Goal: Information Seeking & Learning: Compare options

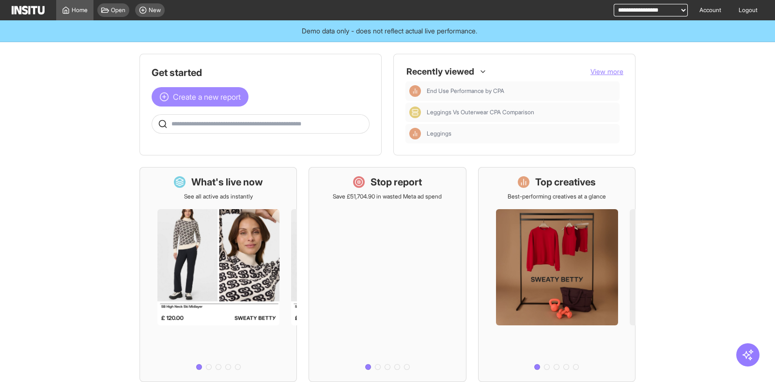
click at [188, 106] on button "Create a new report" at bounding box center [200, 96] width 97 height 19
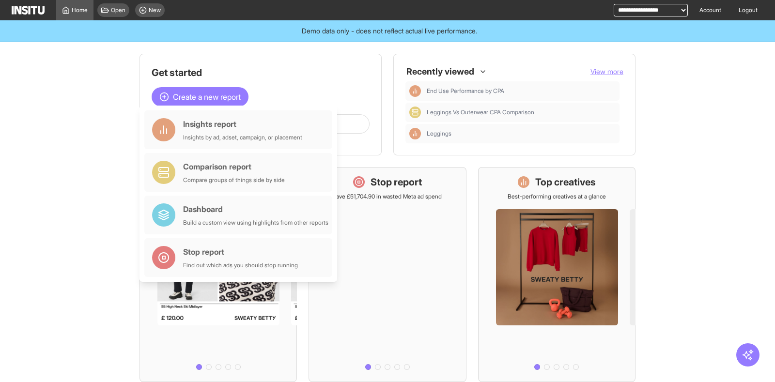
click at [15, 223] on main "Get started Create a new report Ask questions like: Which campaigns had the hig…" at bounding box center [387, 212] width 775 height 340
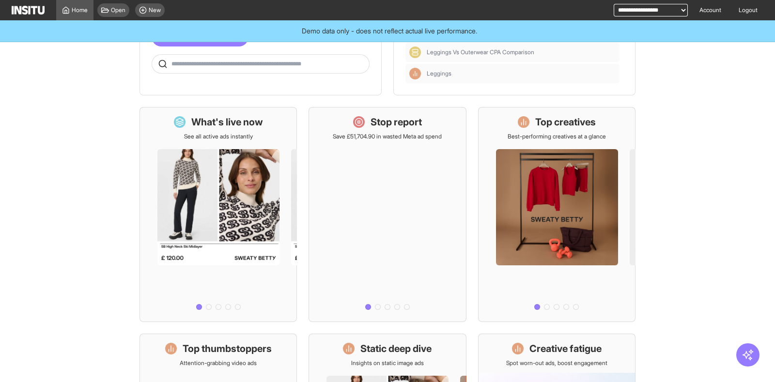
scroll to position [121, 0]
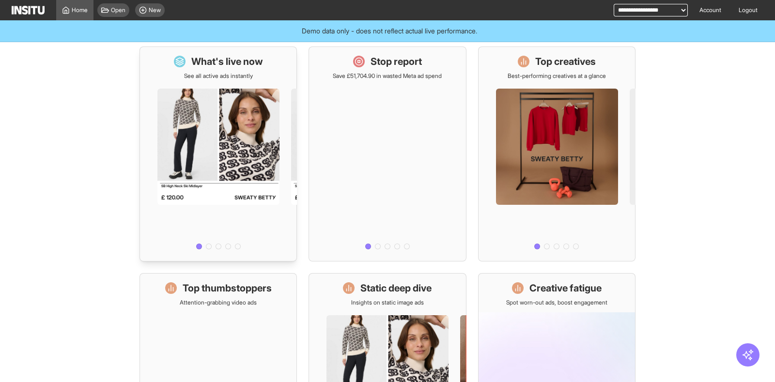
click at [223, 106] on div at bounding box center [218, 166] width 156 height 173
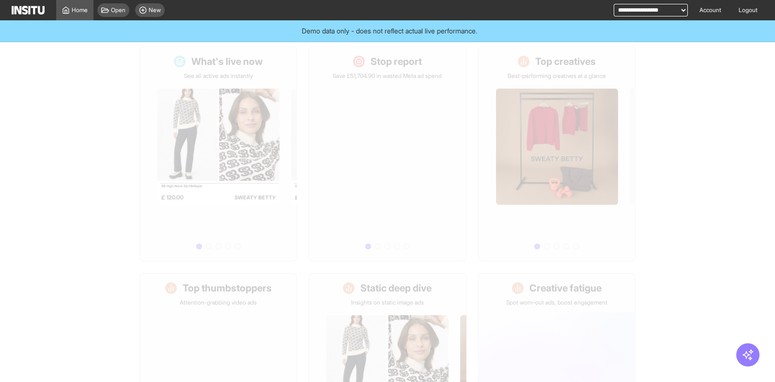
select select "**"
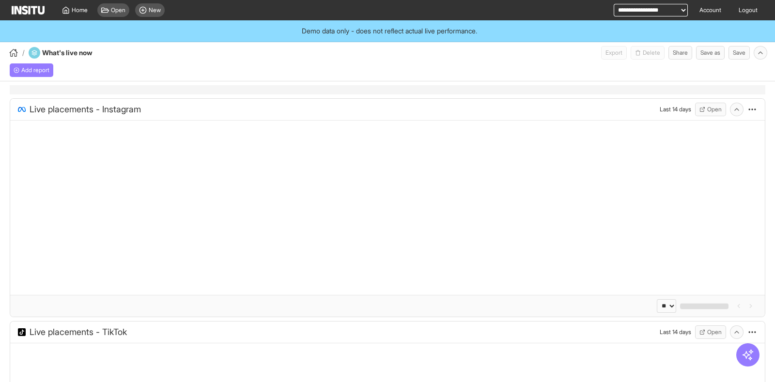
select select "**"
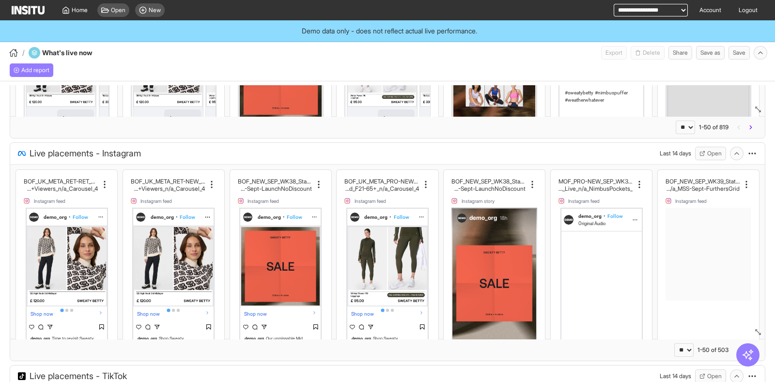
scroll to position [182, 0]
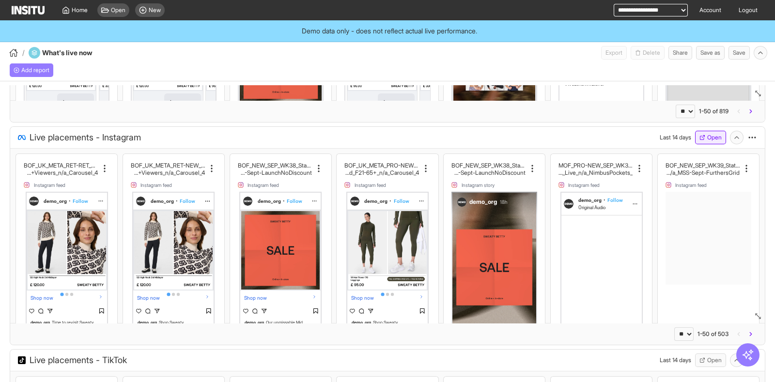
click at [702, 138] on button "Open" at bounding box center [710, 138] width 31 height 14
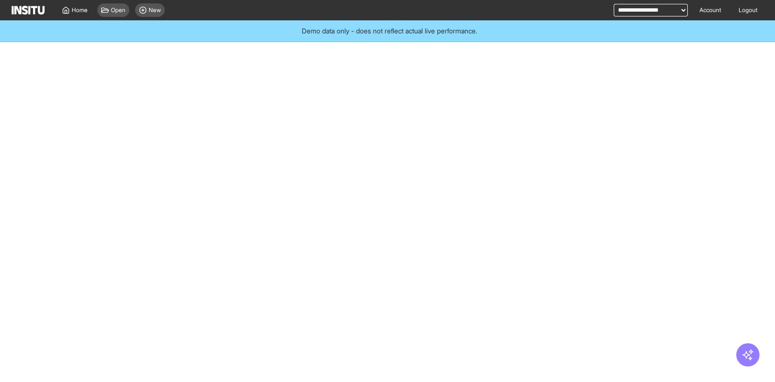
select select "**"
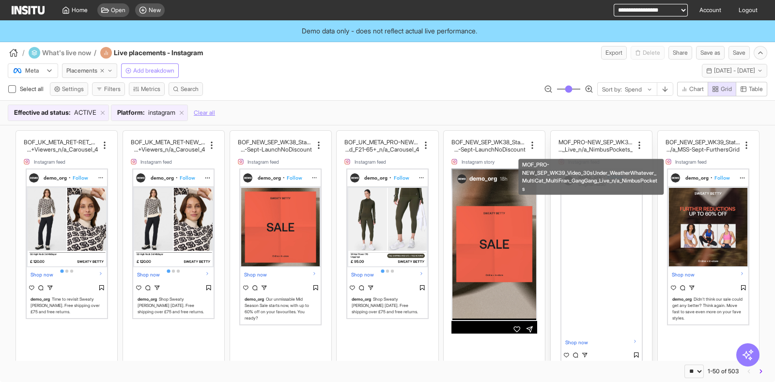
click at [589, 150] on h2 "_MultiCat_MultiFran_GangGang_Live_n/a_NimbusPockets" at bounding box center [595, 149] width 74 height 7
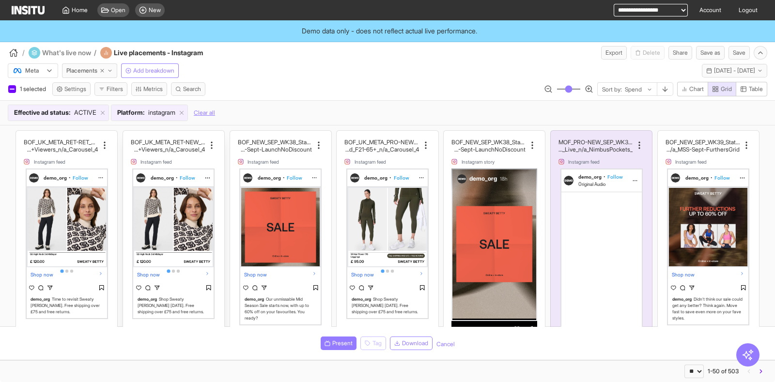
click at [155, 146] on h2 "Engagers_ATC+Viewers_n/a_Carousel_4" at bounding box center [168, 149] width 74 height 7
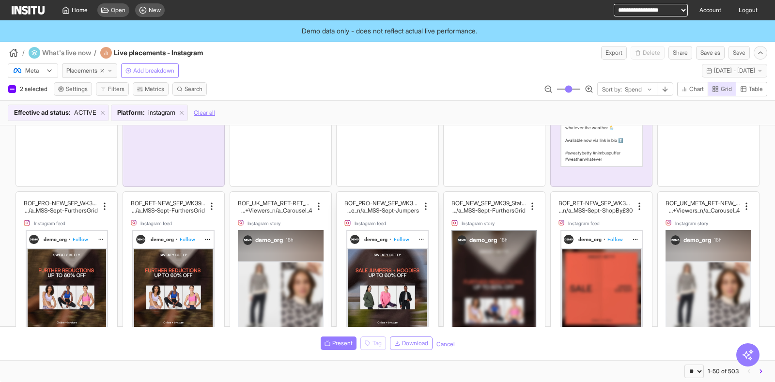
scroll to position [303, 0]
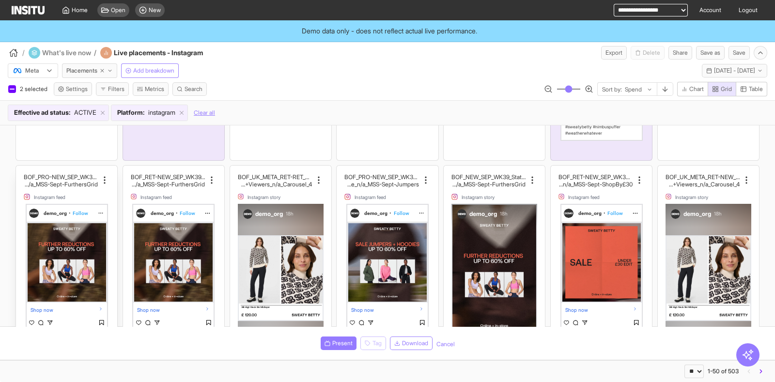
click at [56, 215] on span "demo_org" at bounding box center [55, 213] width 23 height 6
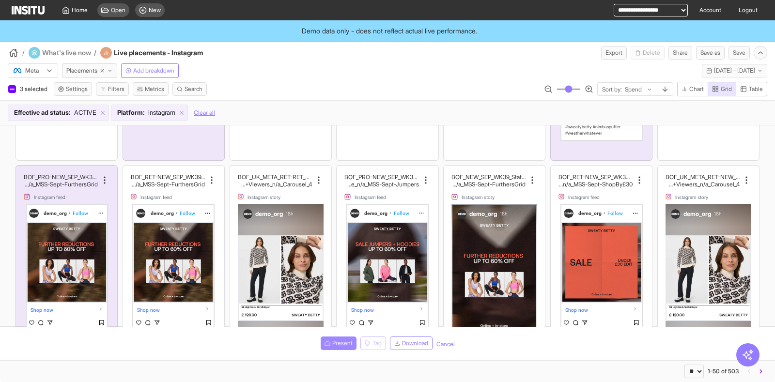
click at [332, 345] on span "Present" at bounding box center [342, 343] width 20 height 8
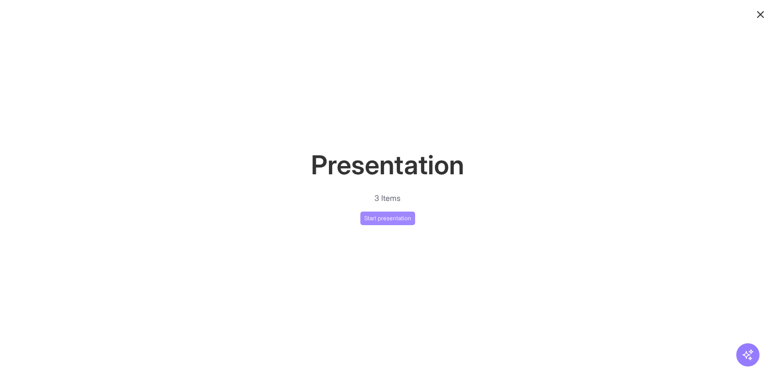
click at [382, 218] on button "Start presentation" at bounding box center [387, 219] width 55 height 14
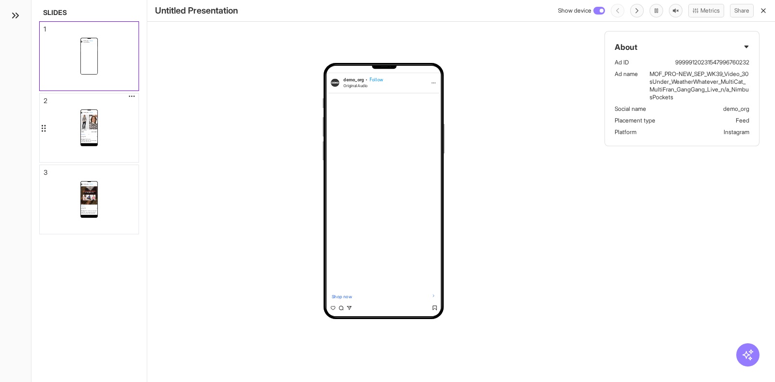
click at [99, 136] on div "demo_org • Follow Shop now demo_org Shop Sweaty [PERSON_NAME] [DATE]. Free ship…" at bounding box center [89, 127] width 99 height 69
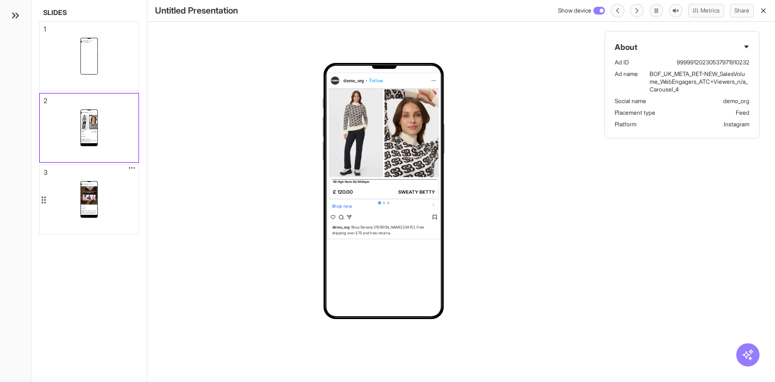
click at [116, 187] on div "demo_org • Follow Shop now demo_org Didn’t think our sale could get any better?…" at bounding box center [89, 199] width 99 height 69
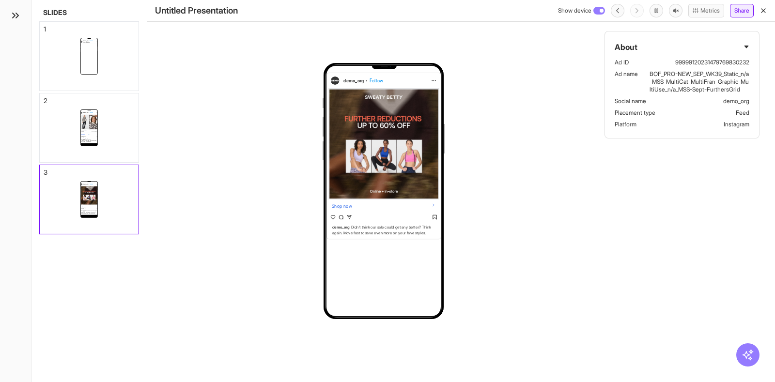
click at [738, 13] on button "Share" at bounding box center [742, 11] width 24 height 14
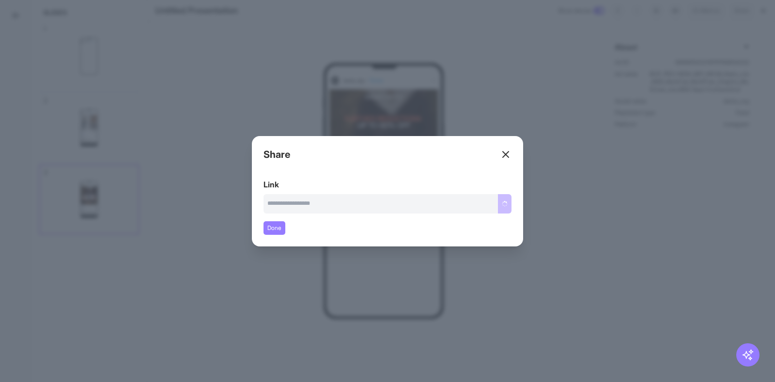
type input "**********"
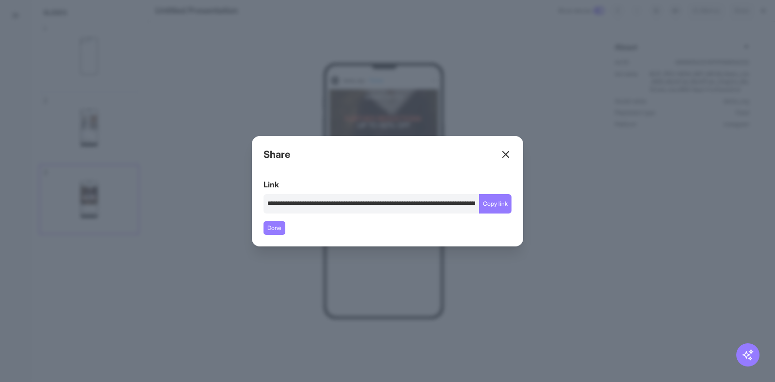
click at [501, 149] on icon at bounding box center [506, 155] width 12 height 12
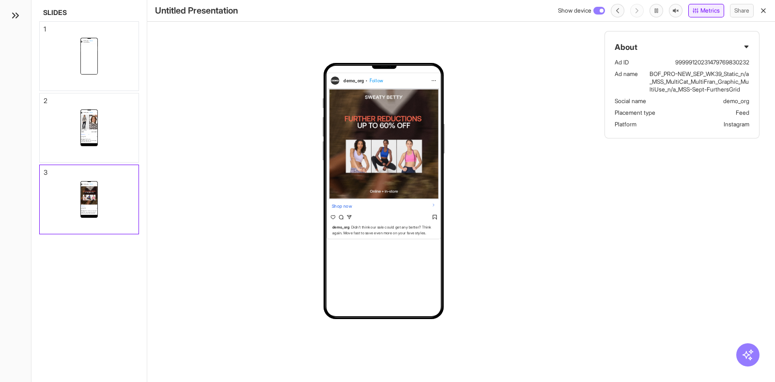
click at [709, 14] on button "Metrics" at bounding box center [706, 11] width 36 height 14
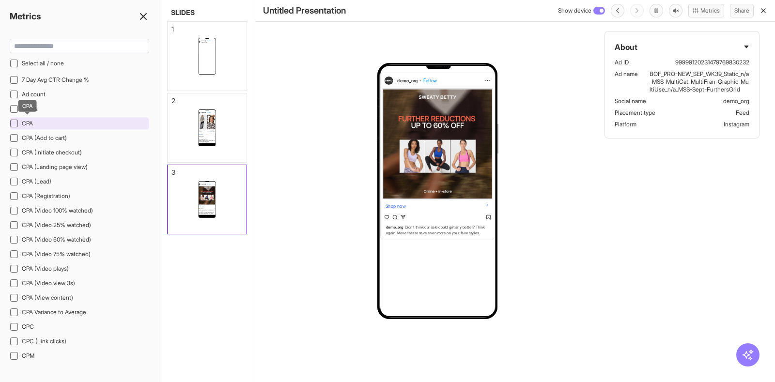
click at [30, 120] on span "CPA" at bounding box center [27, 123] width 11 height 7
click at [140, 15] on icon at bounding box center [144, 17] width 12 height 12
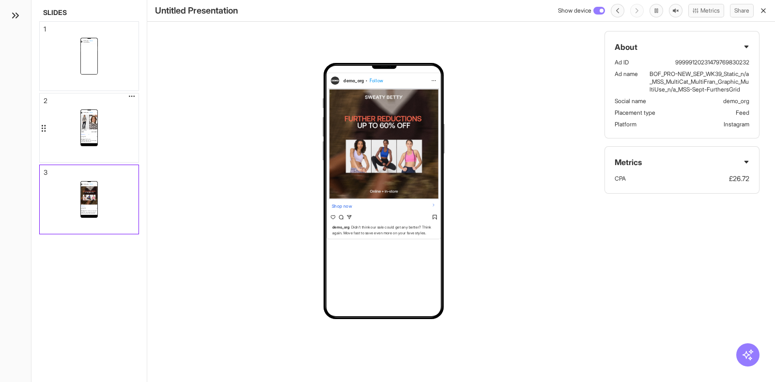
click at [126, 123] on div "demo_org • Follow Shop now demo_org Shop Sweaty [PERSON_NAME] [DATE]. Free ship…" at bounding box center [89, 127] width 99 height 69
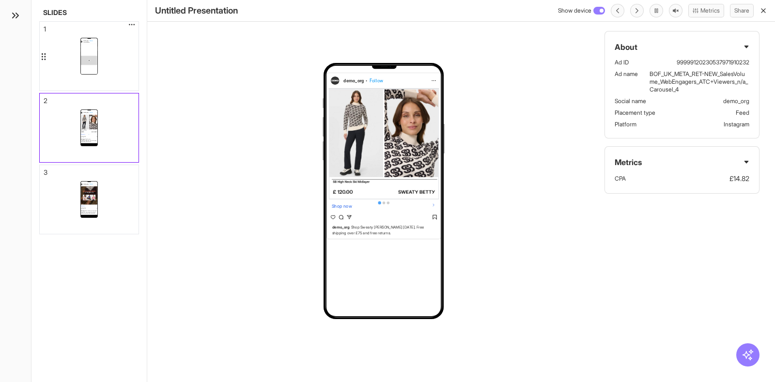
click at [121, 61] on div "demo_org • Follow Original Audio Shop now demo_org WHAT'S IN MY POCKETS ☁️ Nimb…" at bounding box center [89, 56] width 99 height 69
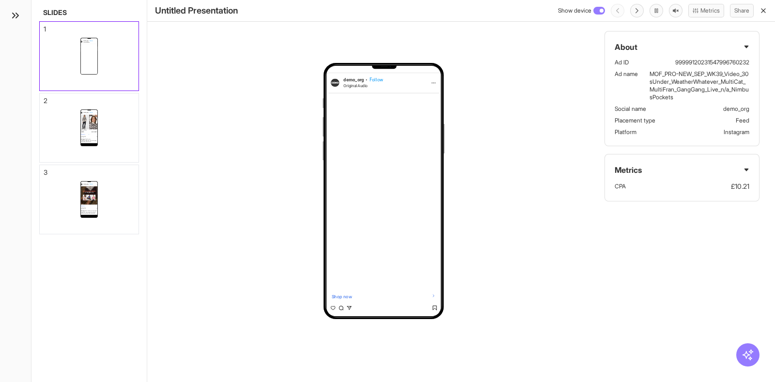
click at [766, 10] on icon "button" at bounding box center [763, 11] width 8 height 8
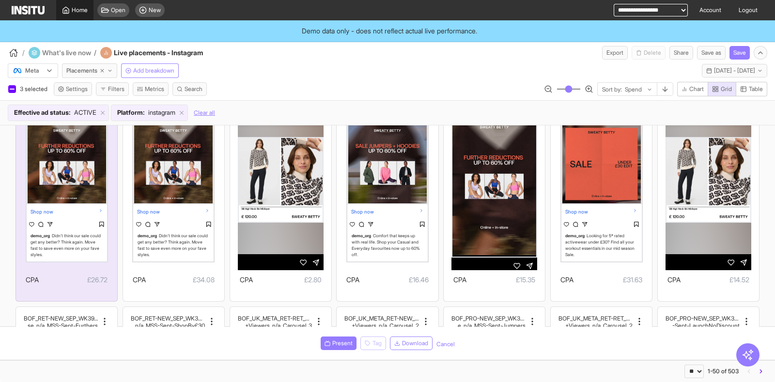
click at [68, 13] on icon at bounding box center [66, 10] width 6 height 6
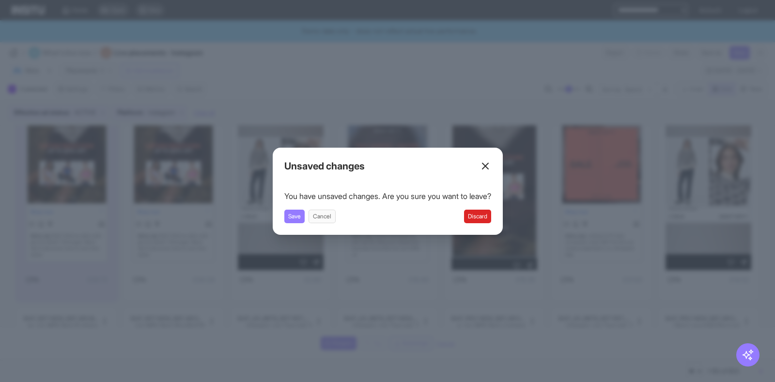
click at [491, 216] on button "Discard" at bounding box center [477, 217] width 27 height 14
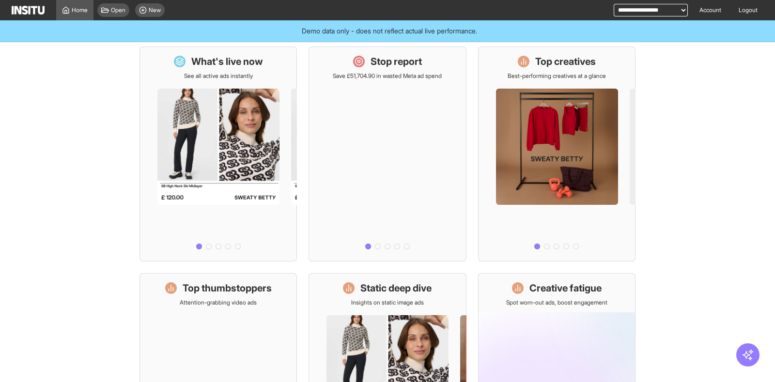
scroll to position [60, 0]
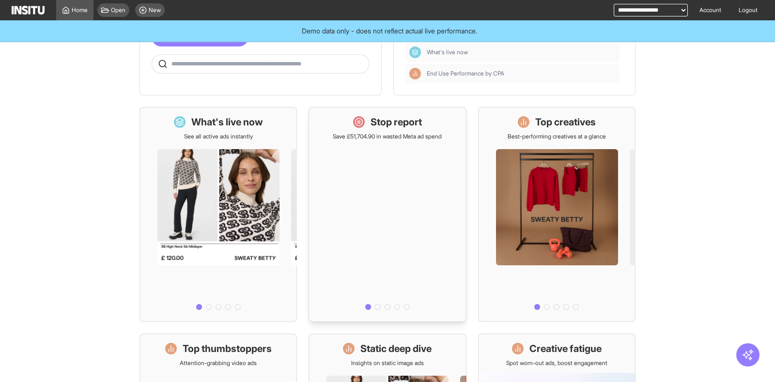
click at [382, 146] on div at bounding box center [387, 226] width 156 height 173
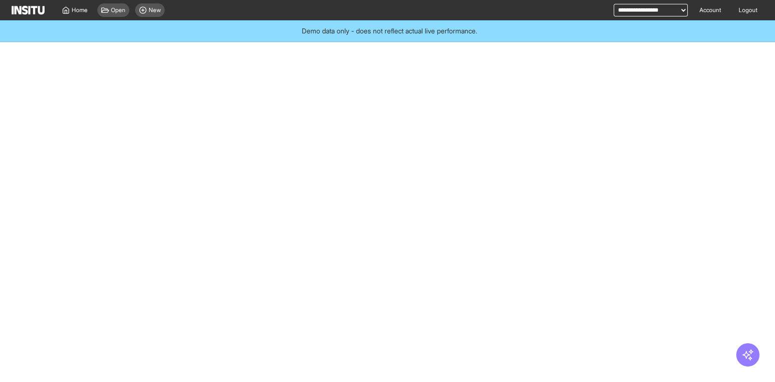
select select "**"
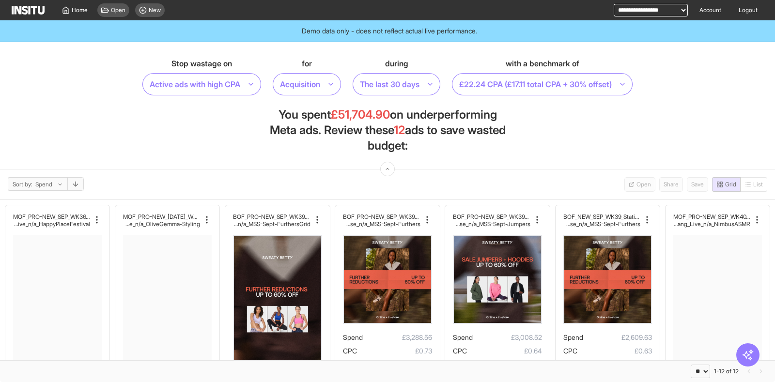
click at [351, 115] on span "£51,704.90" at bounding box center [360, 115] width 59 height 14
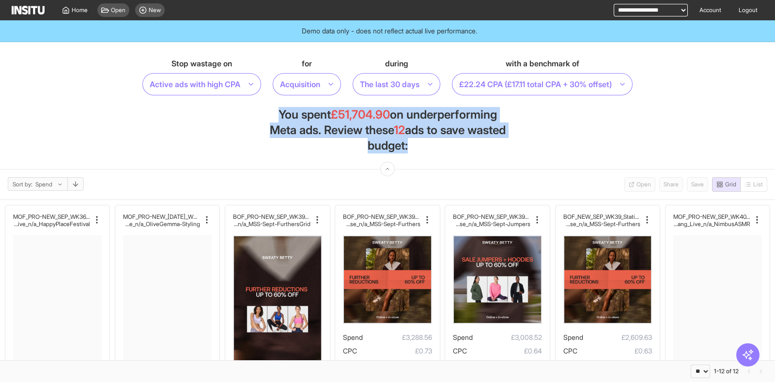
click at [351, 115] on span "£51,704.90" at bounding box center [360, 115] width 59 height 14
click at [267, 155] on section "Stop wastage on Active ads with high CPA for Acquisition during The last 30 day…" at bounding box center [387, 105] width 775 height 127
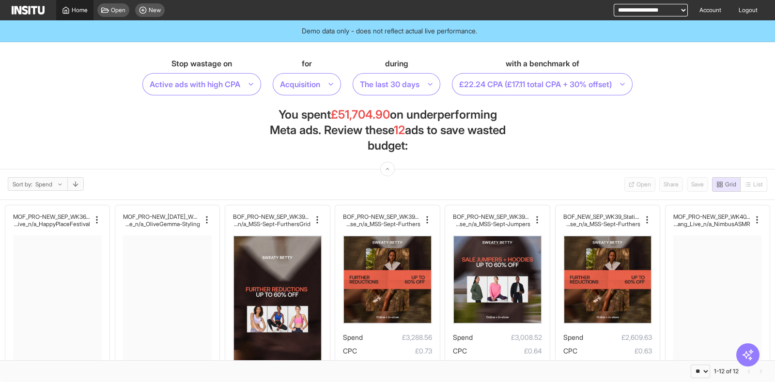
click at [81, 15] on link "Home" at bounding box center [74, 10] width 37 height 20
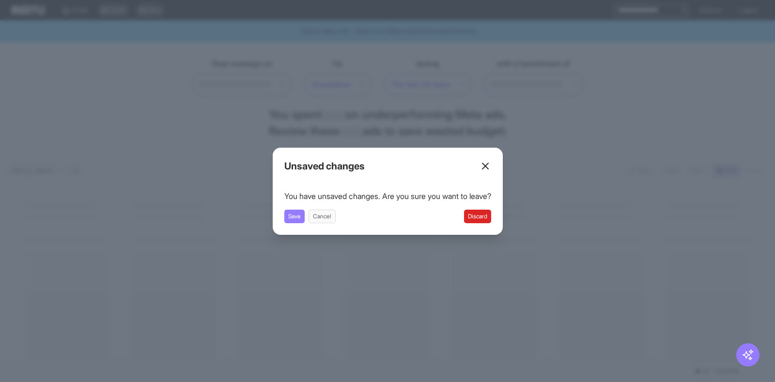
click at [485, 216] on button "Discard" at bounding box center [477, 217] width 27 height 14
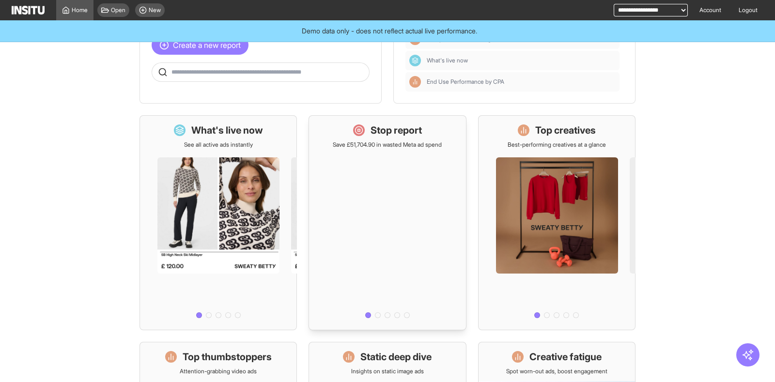
scroll to position [121, 0]
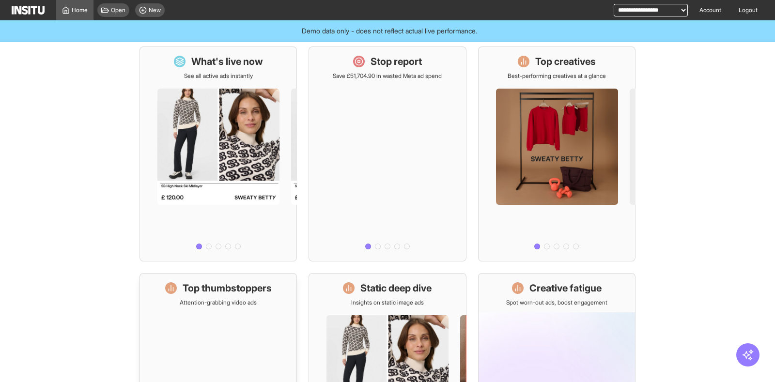
click at [246, 304] on p "Attention-grabbing video ads" at bounding box center [218, 303] width 77 height 8
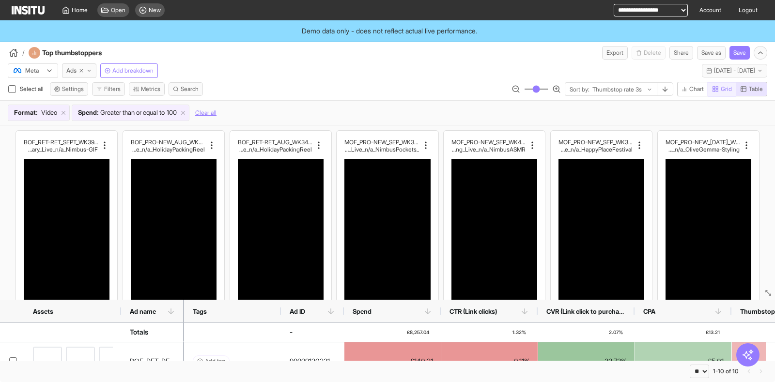
click at [724, 89] on span "Grid" at bounding box center [726, 89] width 11 height 8
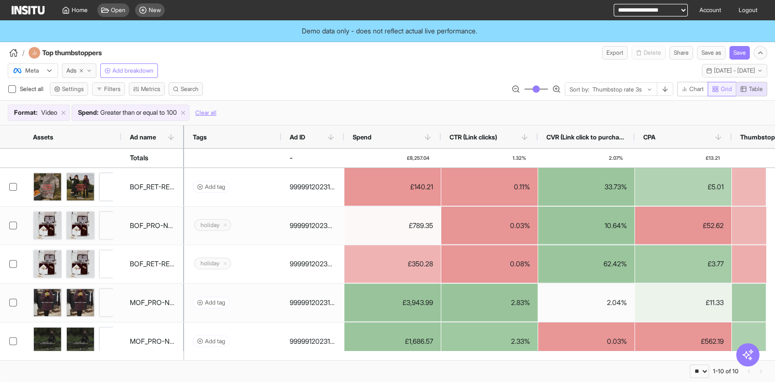
click at [724, 88] on span "Grid" at bounding box center [726, 89] width 11 height 8
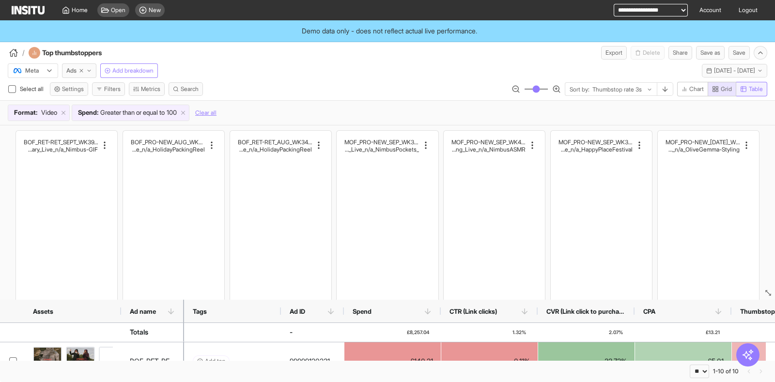
click at [755, 88] on span "Table" at bounding box center [756, 89] width 14 height 8
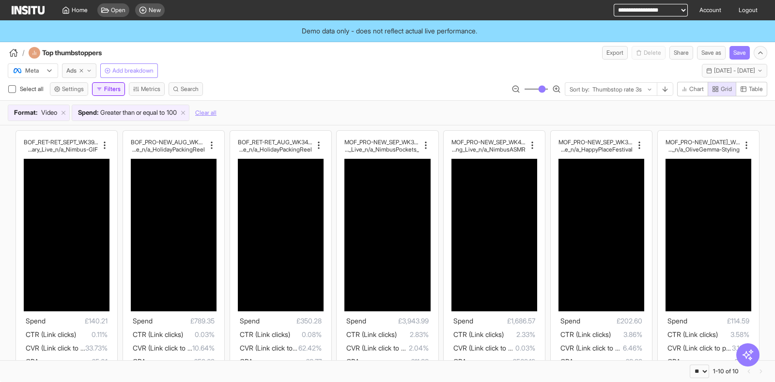
click at [114, 93] on button "Filters" at bounding box center [108, 89] width 33 height 14
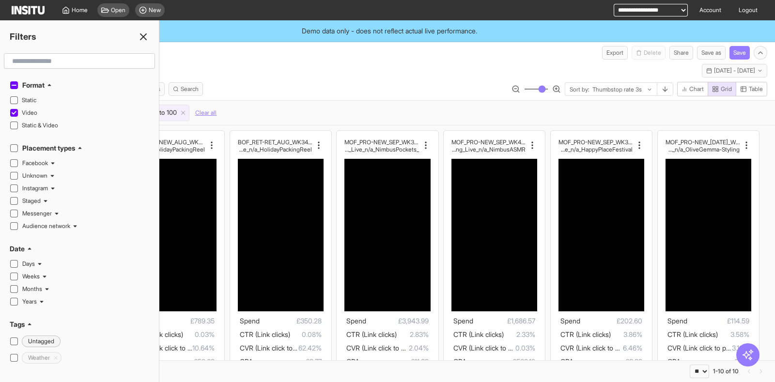
click at [145, 38] on line at bounding box center [143, 37] width 6 height 6
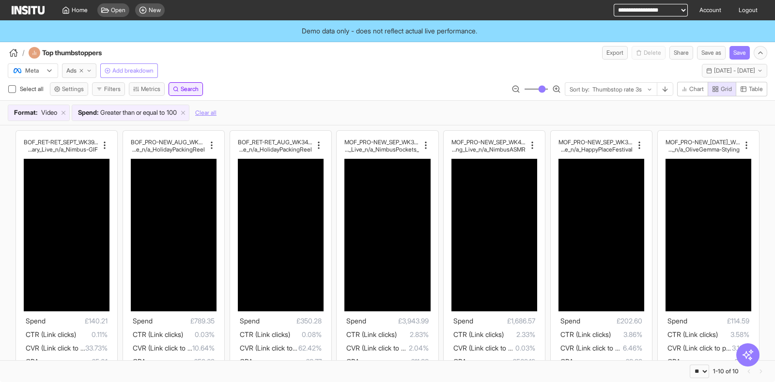
click at [179, 93] on button "Search" at bounding box center [186, 89] width 34 height 14
click at [63, 99] on select "**********" at bounding box center [39, 101] width 50 height 14
click at [272, 69] on div "Meta Ads Add breakdown Last 14 days - [DATE] - [DATE] [DATE] - [DATE]" at bounding box center [387, 69] width 775 height 18
click at [72, 69] on span "Ads" at bounding box center [71, 71] width 10 height 8
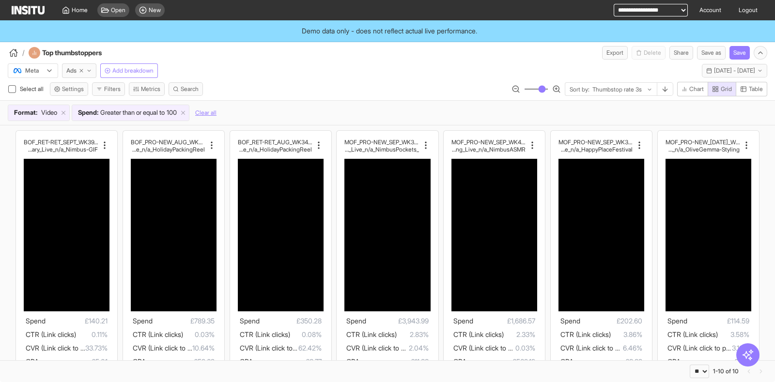
click at [763, 323] on div "BOF_RET-RET_SEPT_WK39_Static_n/a_WeatherWhateve r_Outerwear_Nimbus_Primary_Live…" at bounding box center [387, 382] width 775 height 515
click at [106, 6] on div "Open" at bounding box center [113, 10] width 32 height 14
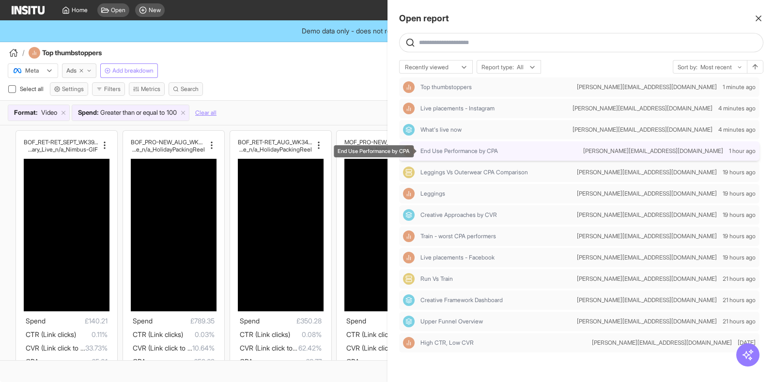
click at [471, 150] on span "End Use Performance by CPA" at bounding box center [458, 151] width 77 height 8
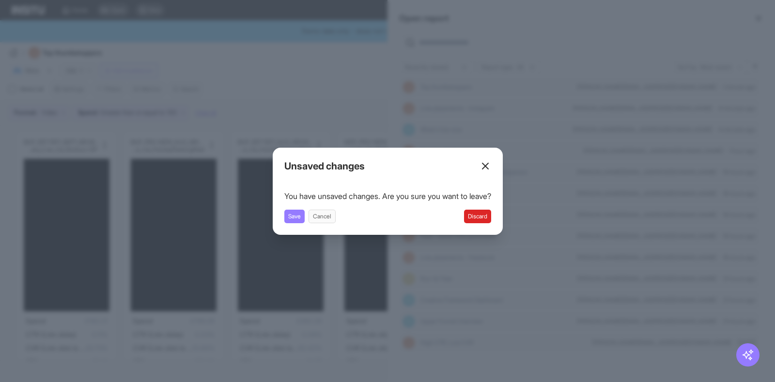
click at [479, 214] on button "Discard" at bounding box center [477, 217] width 27 height 14
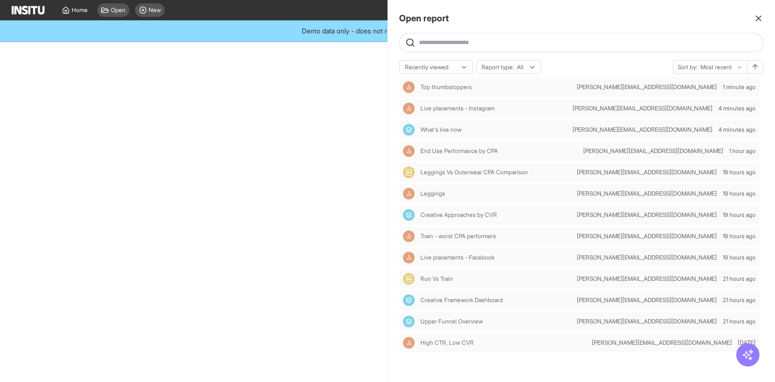
click at [316, 69] on div at bounding box center [387, 191] width 775 height 382
select select "**"
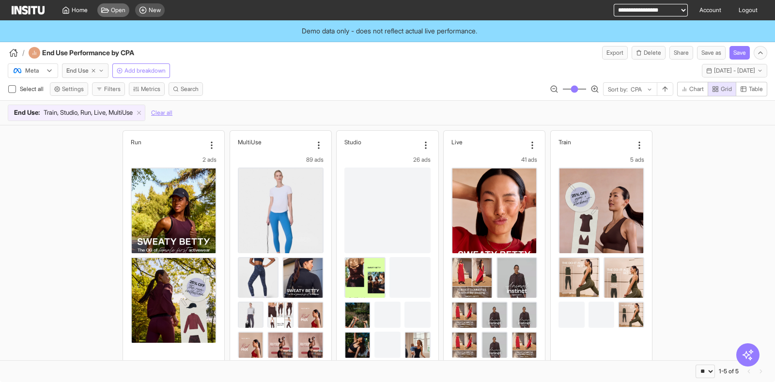
click at [114, 10] on span "Open" at bounding box center [118, 10] width 15 height 8
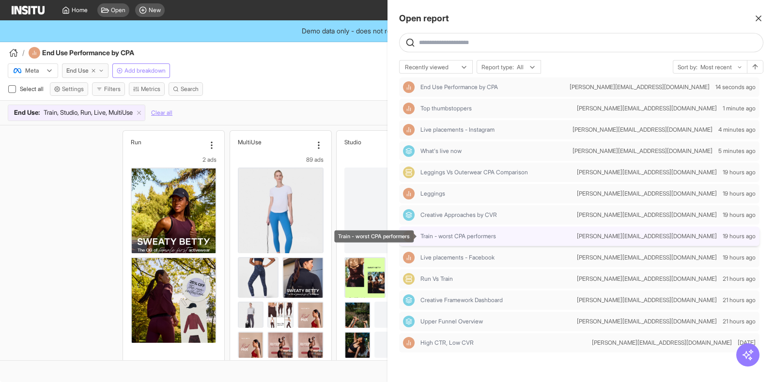
click at [458, 237] on span "Train - worst CPA performers" at bounding box center [458, 236] width 76 height 8
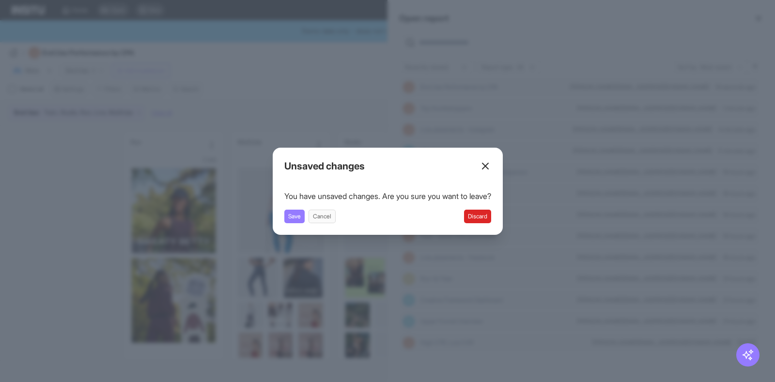
click at [491, 221] on button "Discard" at bounding box center [477, 217] width 27 height 14
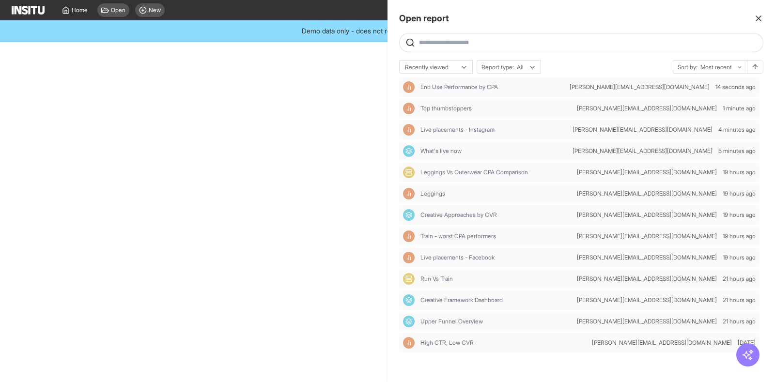
click at [310, 64] on div at bounding box center [387, 191] width 775 height 382
select select "**"
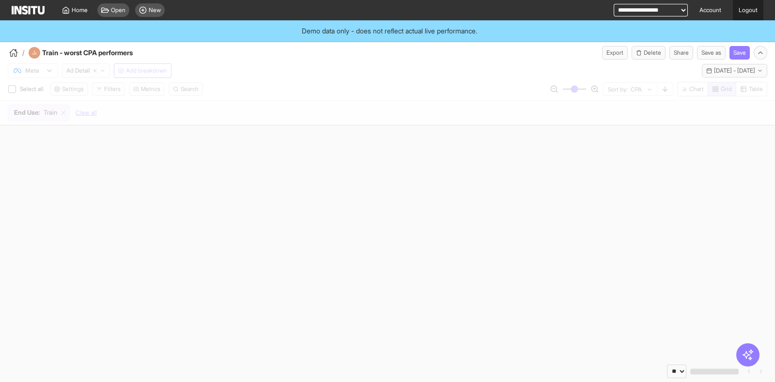
click at [760, 17] on link "Logout" at bounding box center [748, 10] width 31 height 20
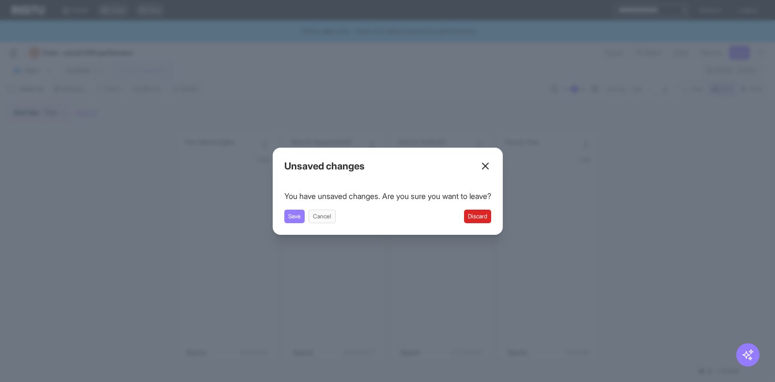
click at [491, 164] on icon at bounding box center [485, 166] width 12 height 12
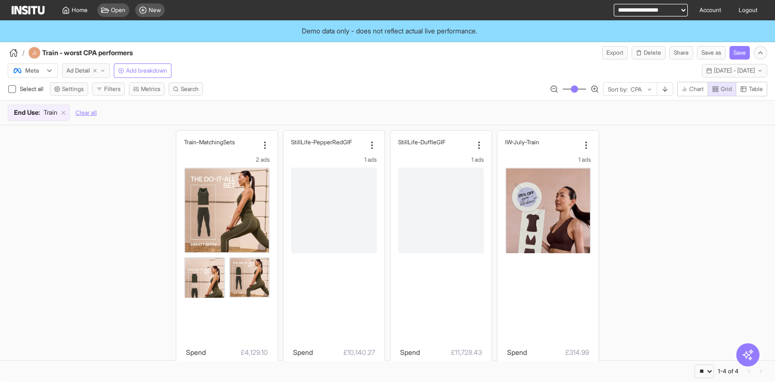
click at [77, 68] on span "Ad Detail" at bounding box center [78, 71] width 24 height 8
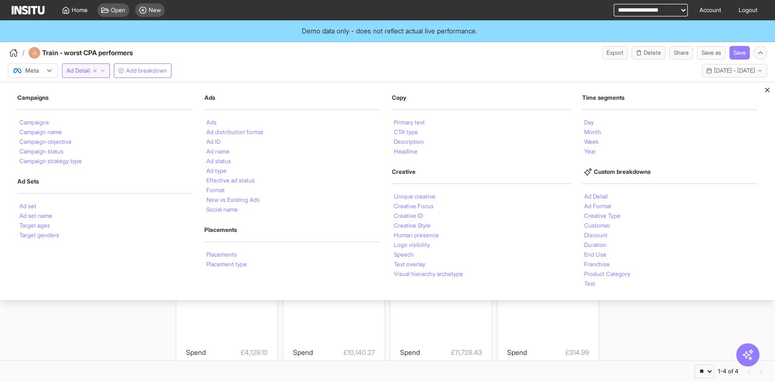
click at [101, 328] on div "Train-MatchingSets 2 ads Spend £4,129.10 CPM £6.18 CTR (Link clicks) 0.57% CVR …" at bounding box center [387, 286] width 775 height 322
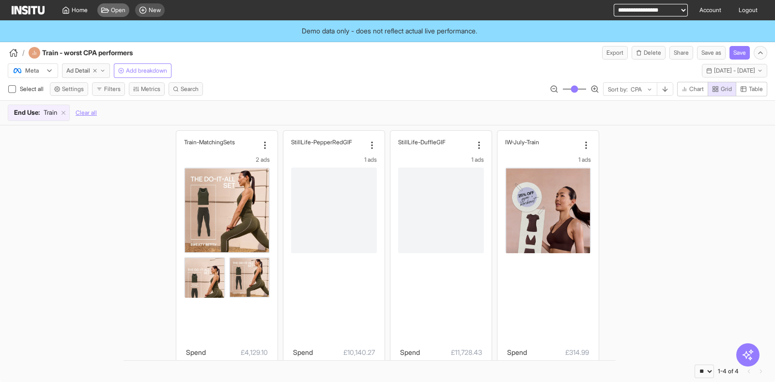
click at [115, 15] on div "Open" at bounding box center [113, 10] width 32 height 14
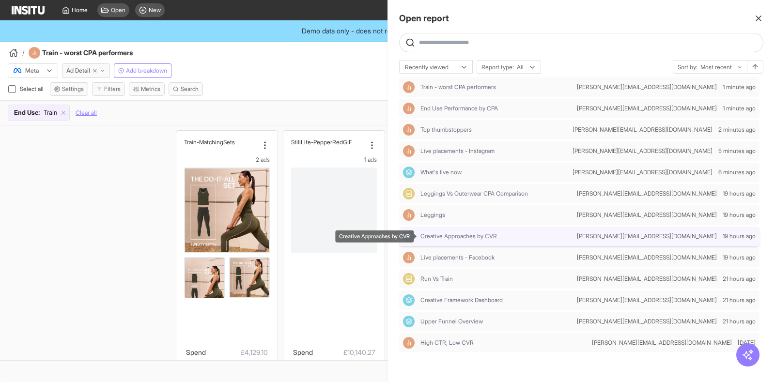
click at [467, 234] on span "Creative Approaches by CVR" at bounding box center [458, 236] width 77 height 8
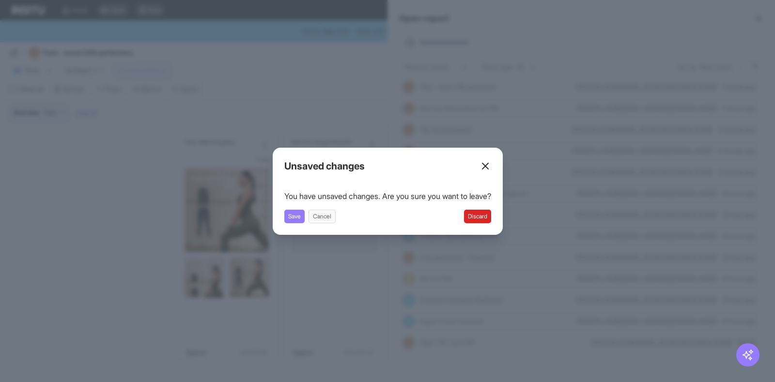
click at [483, 214] on button "Discard" at bounding box center [477, 217] width 27 height 14
select select "**"
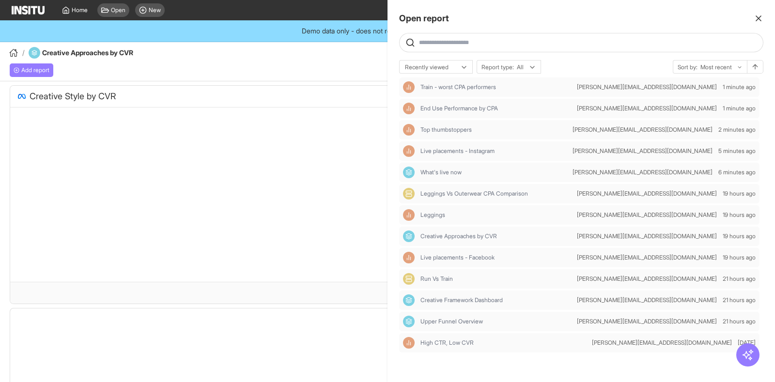
select select "**"
click at [760, 17] on icon "button" at bounding box center [758, 19] width 10 height 10
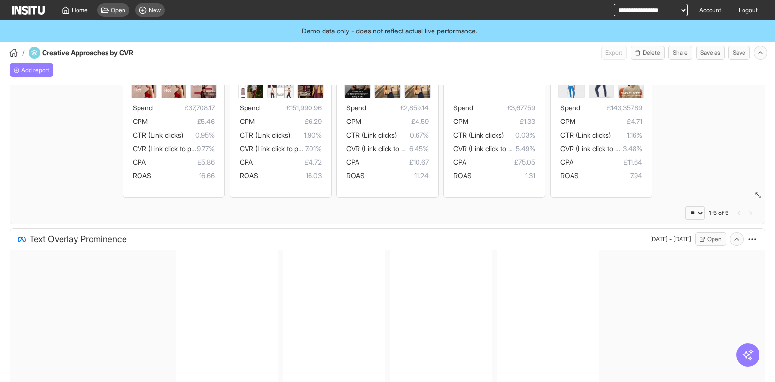
scroll to position [60, 0]
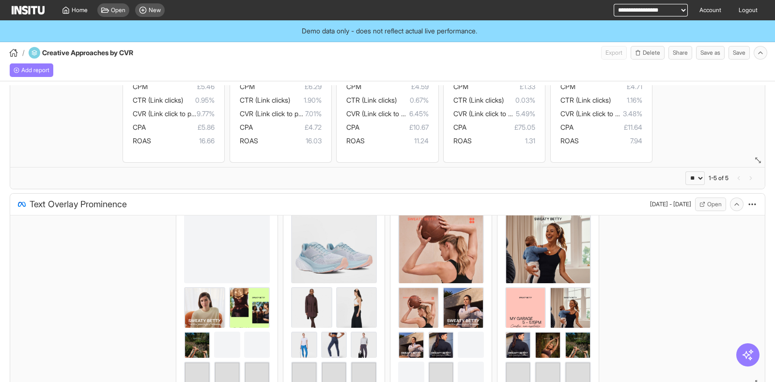
select select "**"
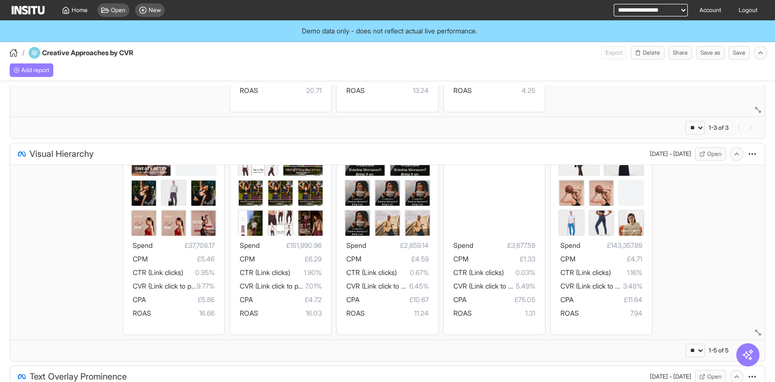
scroll to position [0, 0]
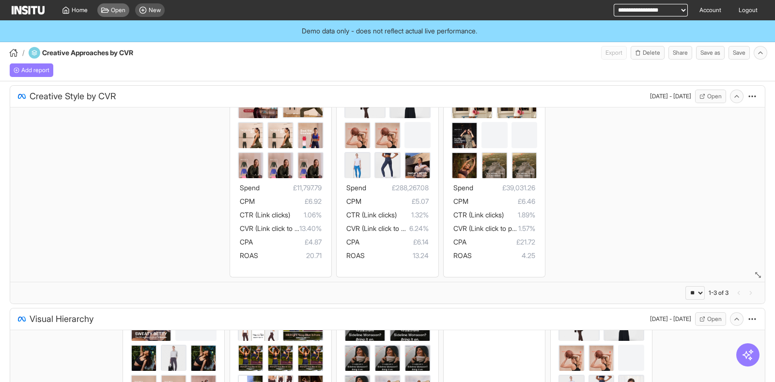
click at [111, 7] on span "Open" at bounding box center [118, 10] width 15 height 8
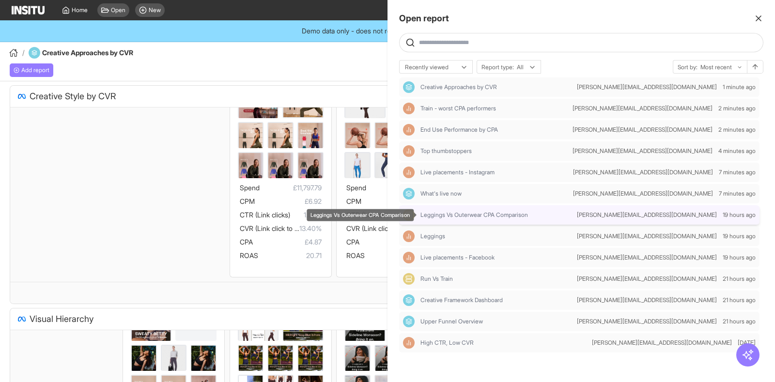
click at [477, 214] on span "Leggings Vs Outerwear CPA Comparison" at bounding box center [474, 215] width 108 height 8
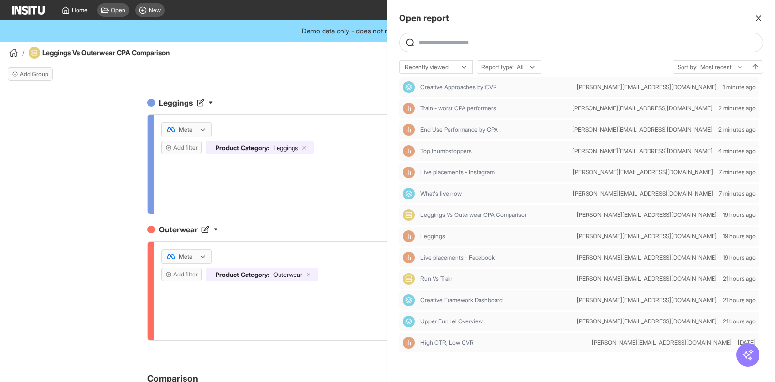
click at [271, 55] on div at bounding box center [387, 191] width 775 height 382
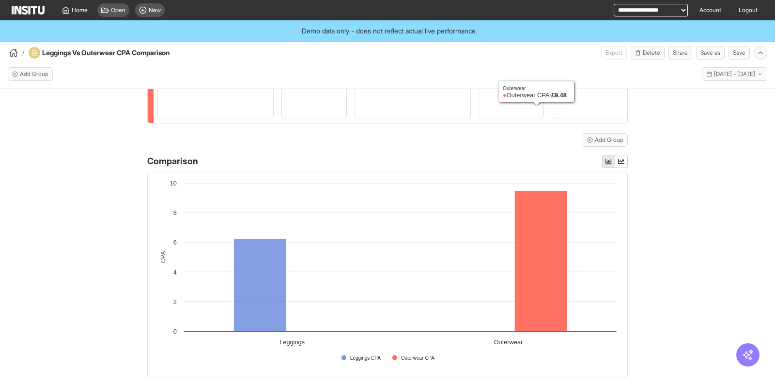
scroll to position [346, 0]
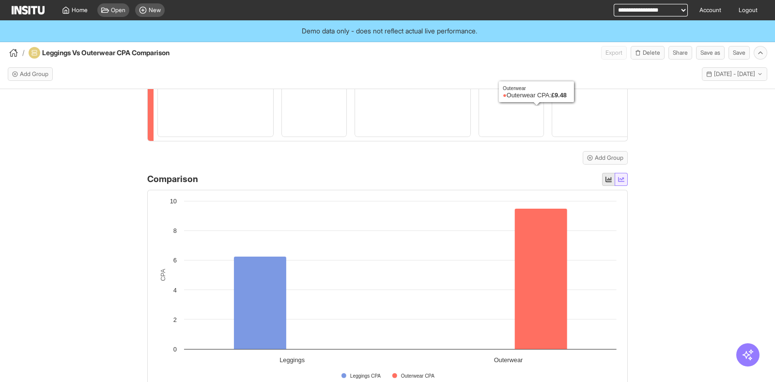
click at [618, 183] on icon "button" at bounding box center [621, 179] width 6 height 6
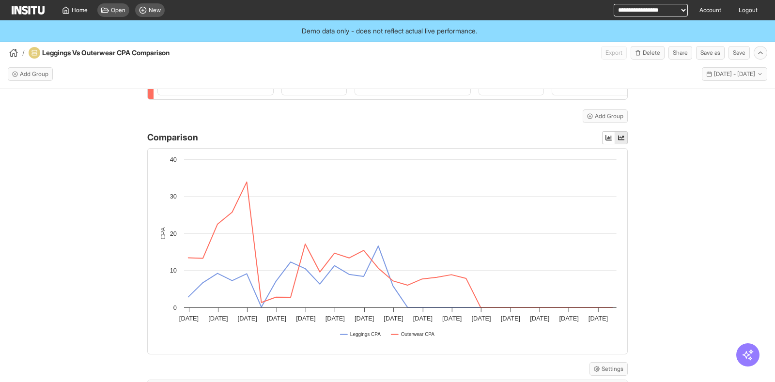
scroll to position [406, 0]
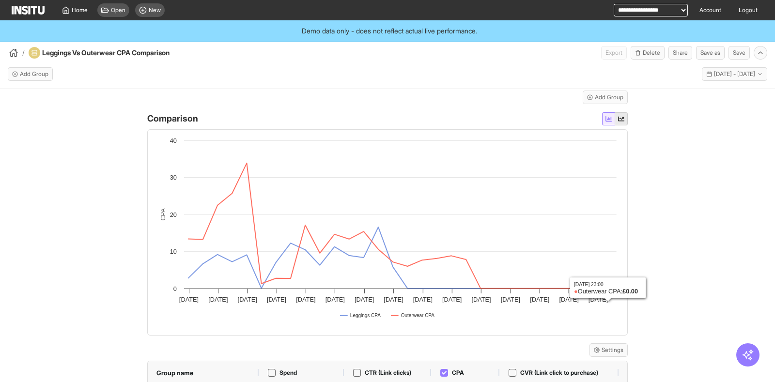
click at [605, 122] on icon "button" at bounding box center [608, 119] width 6 height 6
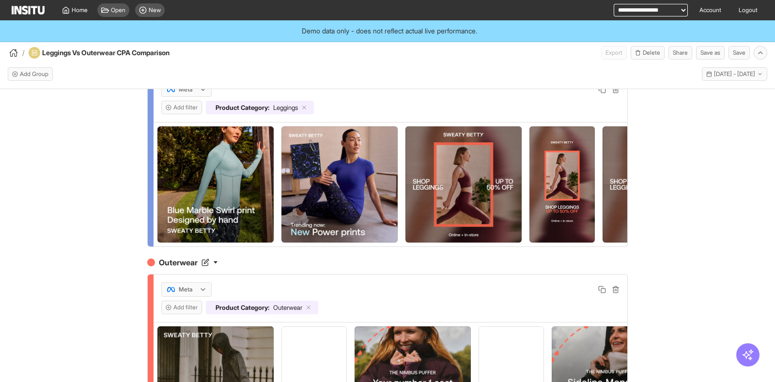
scroll to position [0, 0]
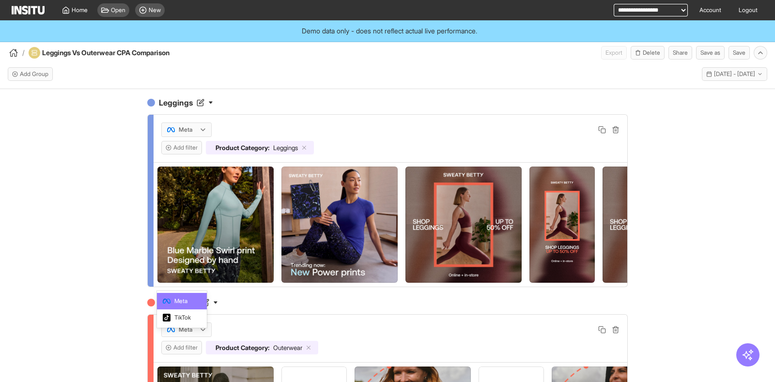
click at [189, 335] on div "Meta" at bounding box center [181, 330] width 31 height 10
drag, startPoint x: 96, startPoint y: 323, endPoint x: 101, endPoint y: 326, distance: 5.9
click at [96, 324] on div "Leggings Meta Add filter Product Category : Leggings Outerwear Meta Add filter …" at bounding box center [387, 255] width 775 height 332
